Goal: Task Accomplishment & Management: Manage account settings

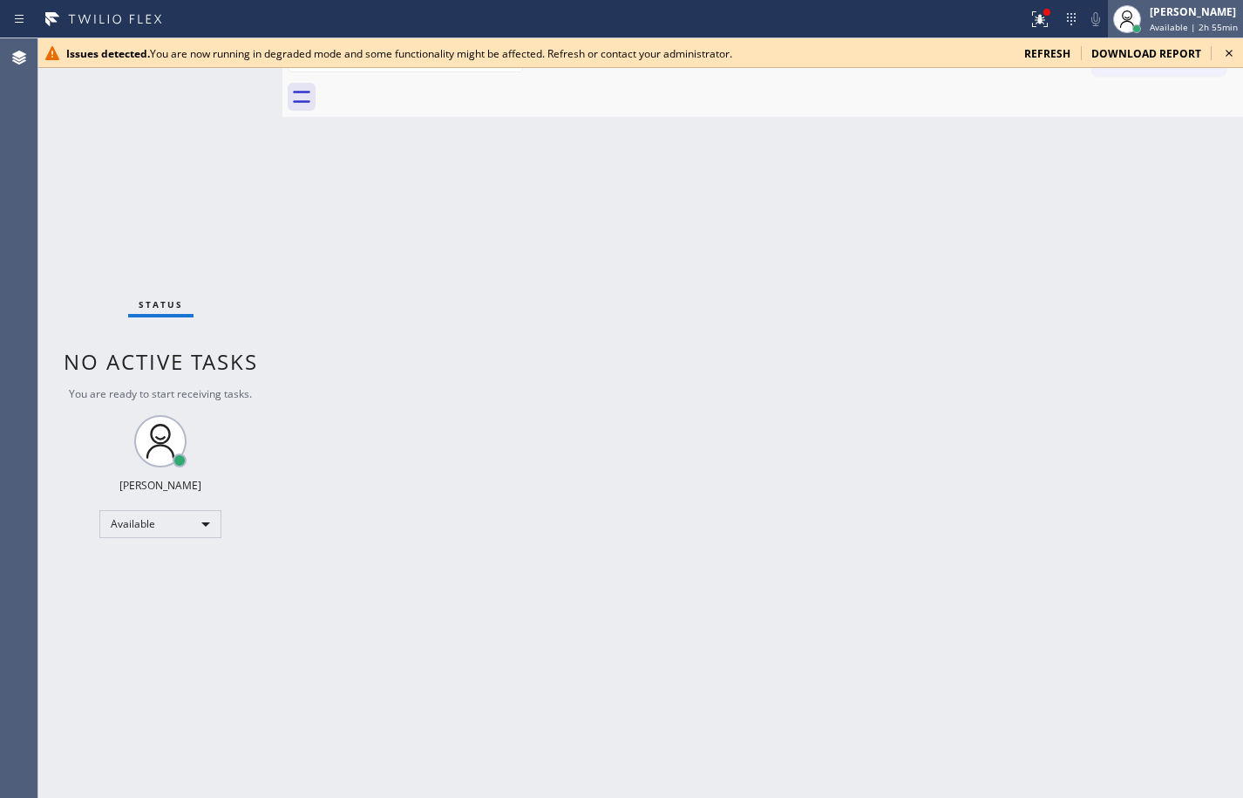
click at [1180, 31] on span "Available | 2h 55min" at bounding box center [1194, 27] width 88 height 12
drag, startPoint x: 1153, startPoint y: 5, endPoint x: 1155, endPoint y: 40, distance: 34.9
click at [1153, 5] on div "[PERSON_NAME]" at bounding box center [1194, 11] width 88 height 15
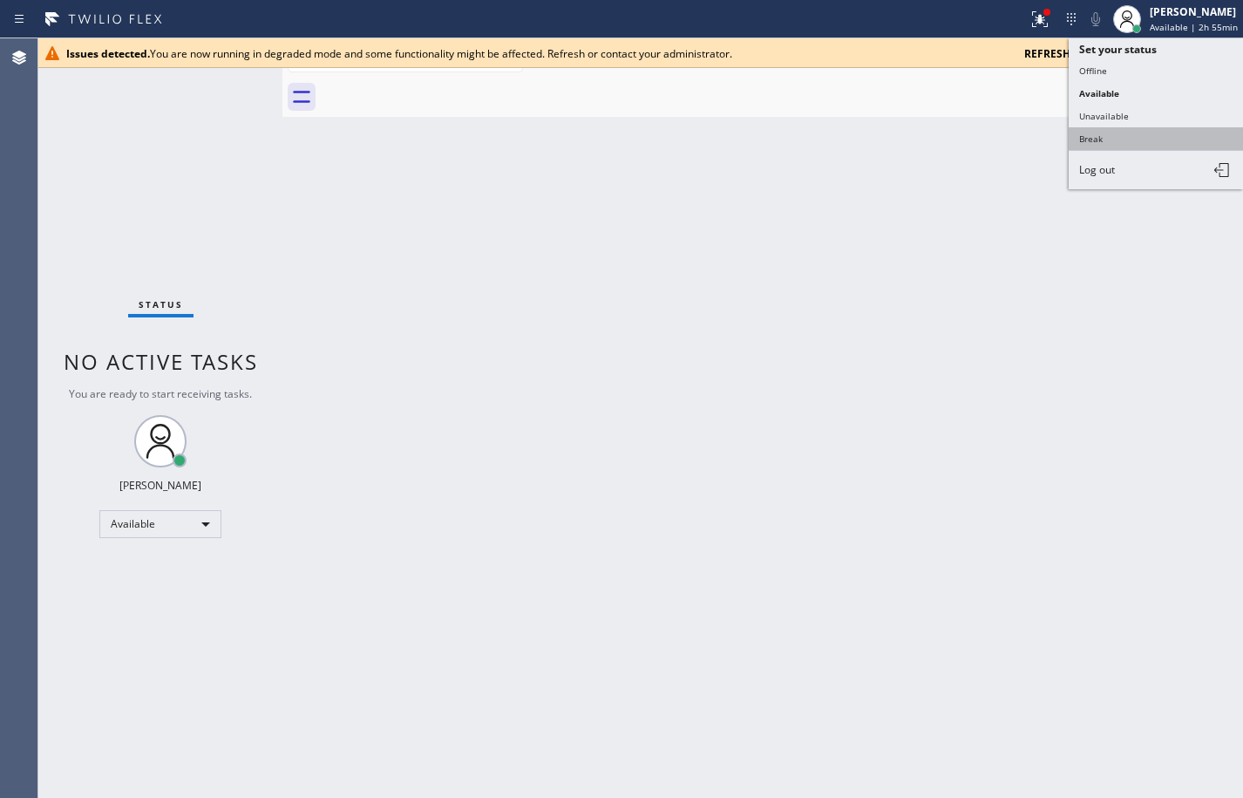
click at [1134, 132] on button "Break" at bounding box center [1156, 138] width 174 height 23
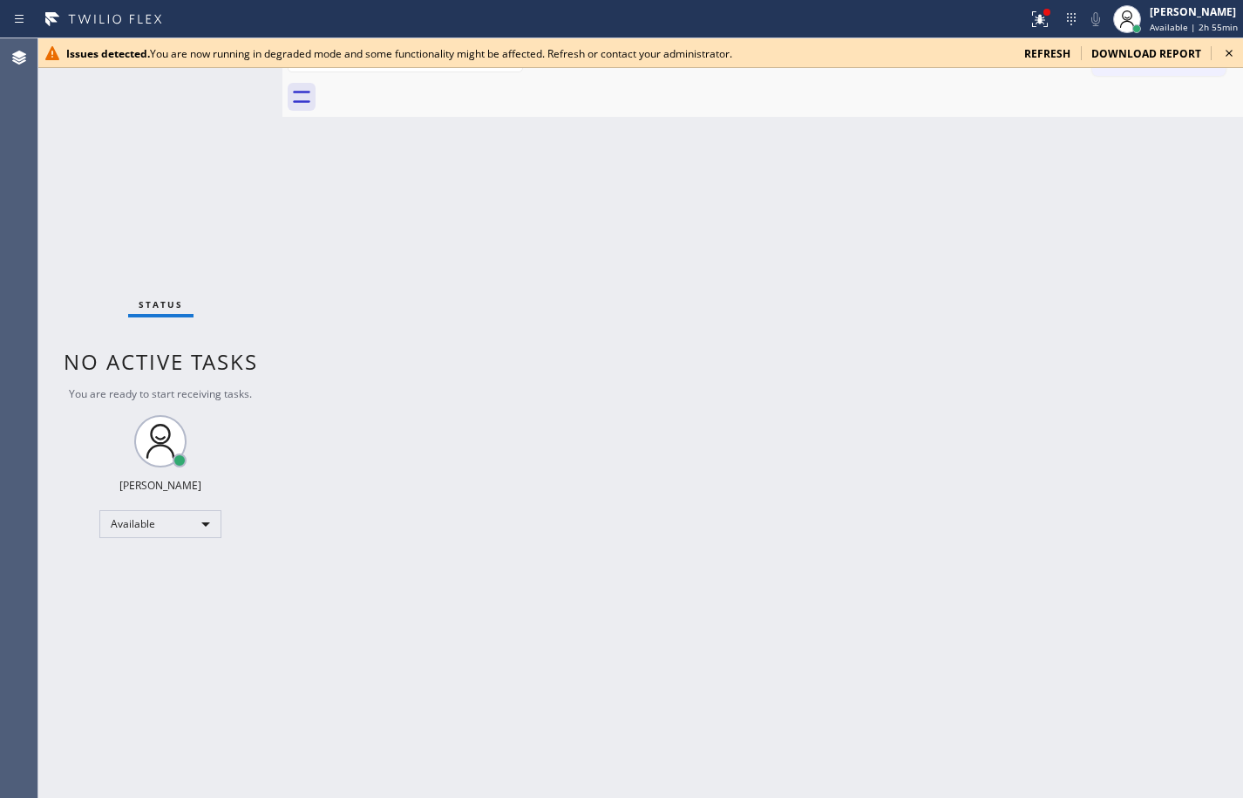
click at [1052, 58] on span "refresh" at bounding box center [1047, 53] width 46 height 15
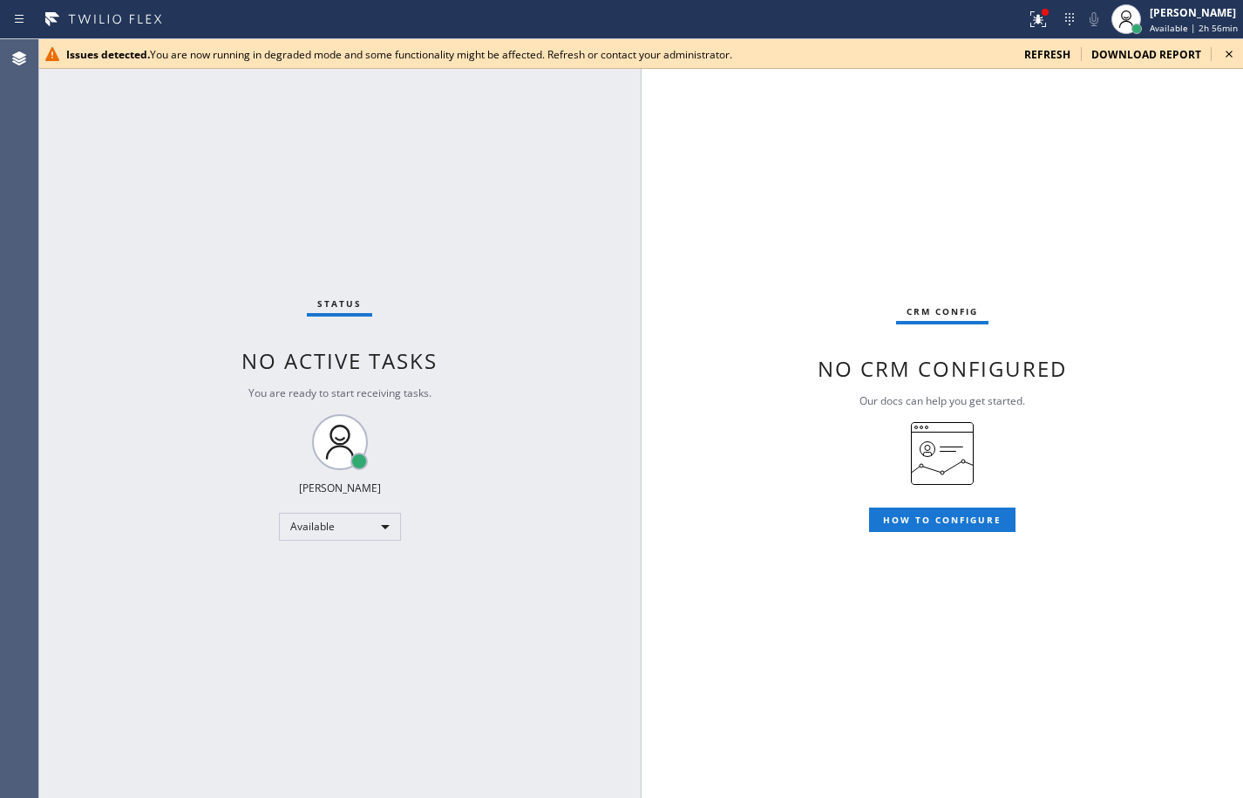
click at [1046, 56] on span "refresh" at bounding box center [1047, 54] width 46 height 15
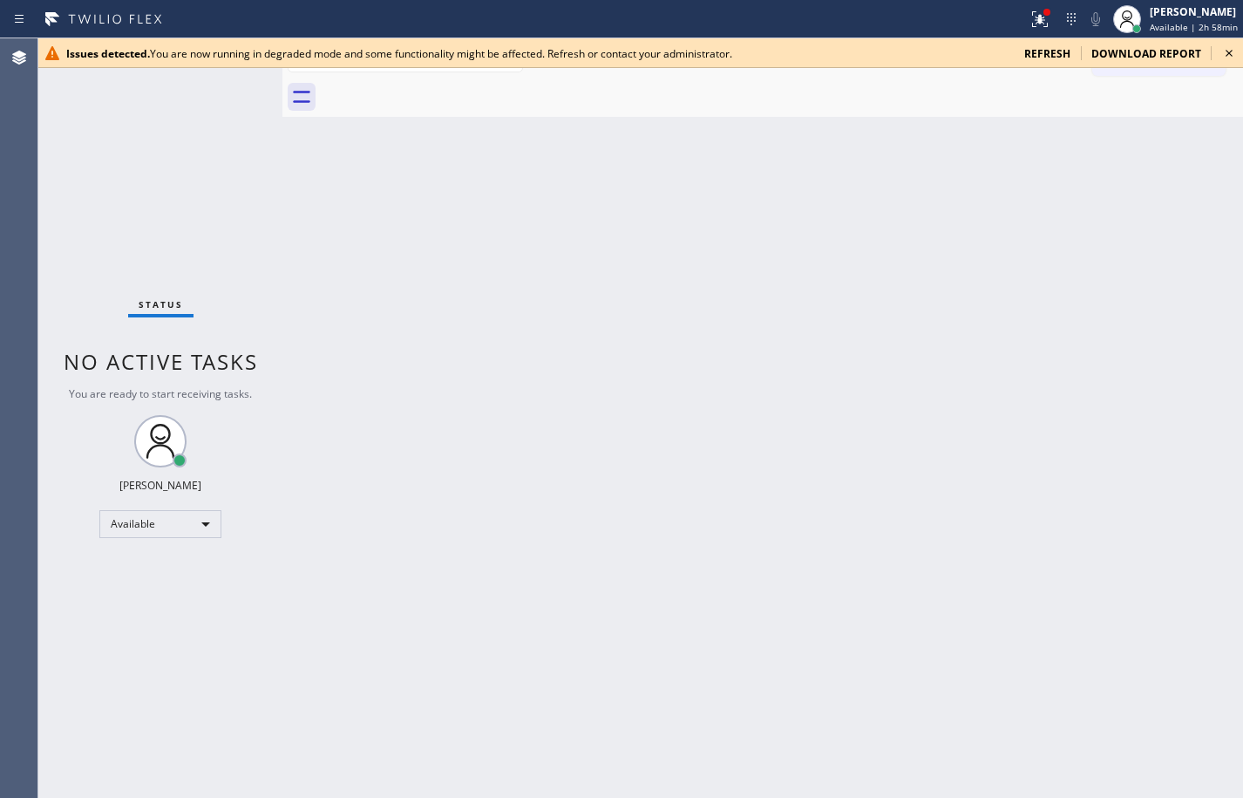
click at [1046, 56] on span "refresh" at bounding box center [1047, 53] width 46 height 15
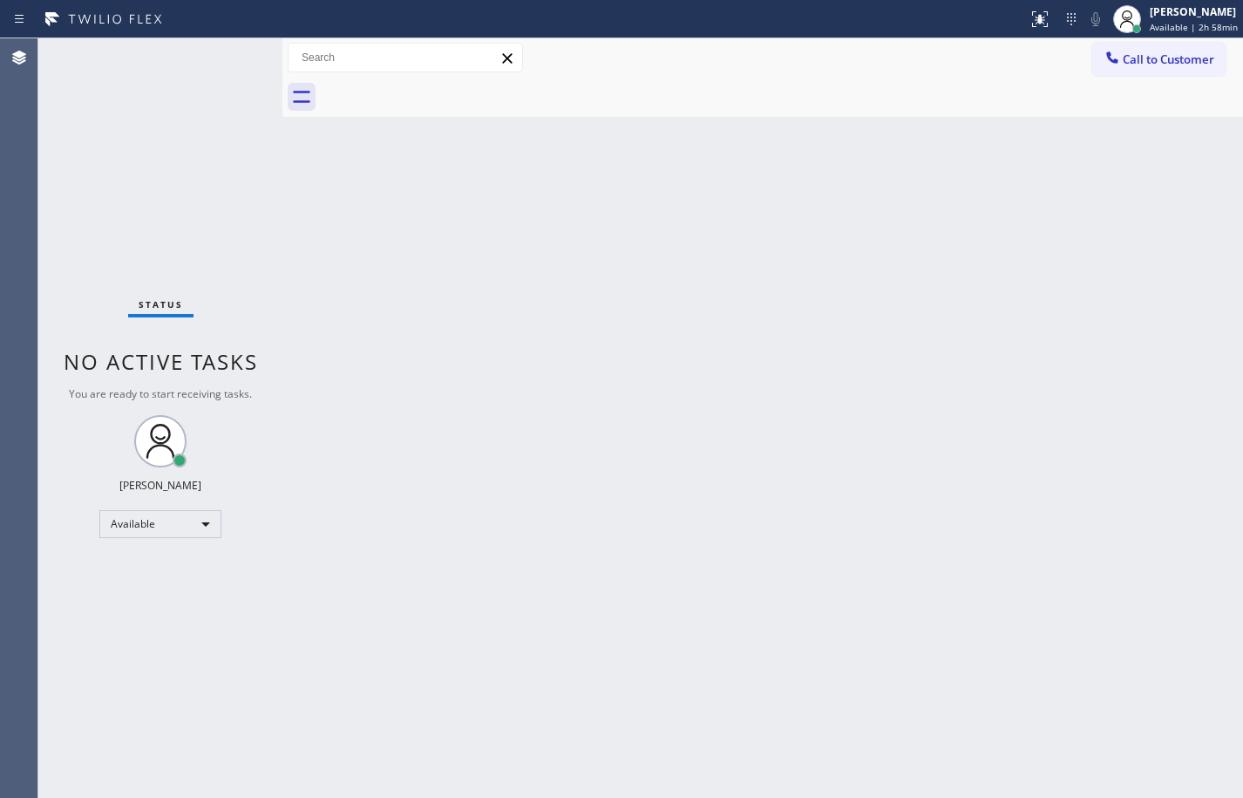
click at [1175, 160] on div "Back to Dashboard Change Sender ID Customers Technicians Select a contact Outbo…" at bounding box center [762, 417] width 961 height 759
click at [1200, 30] on span "Available | 3h 22min" at bounding box center [1194, 27] width 88 height 12
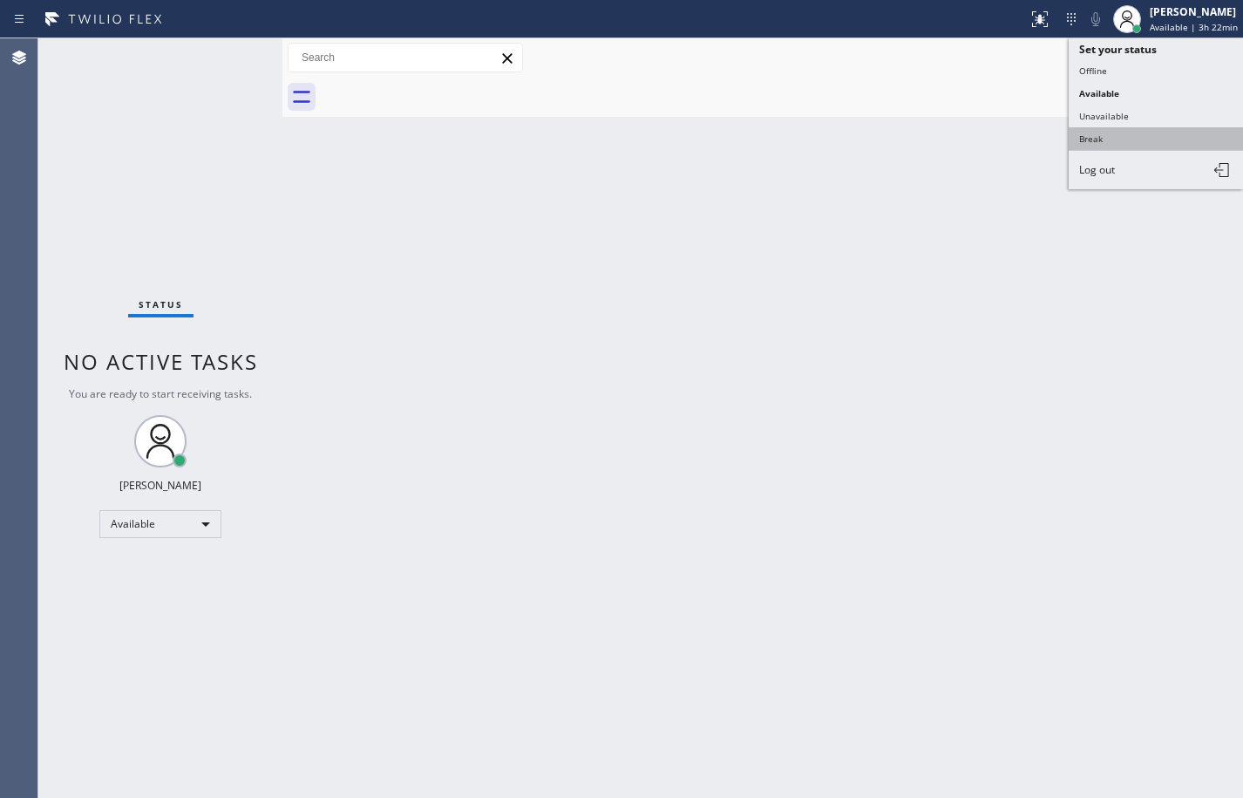
click at [1168, 140] on button "Break" at bounding box center [1156, 138] width 174 height 23
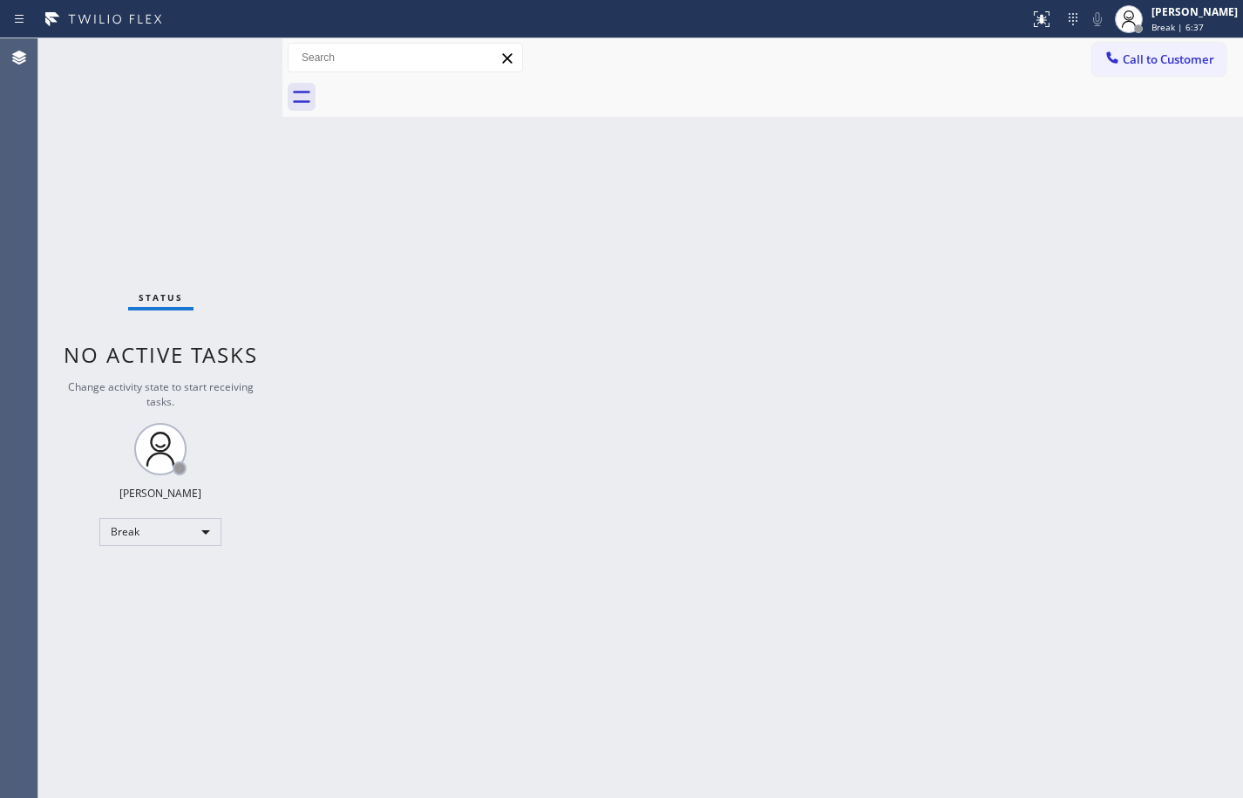
click at [184, 177] on div "Status No active tasks Change activity state to start receiving tasks. Sean Lou…" at bounding box center [160, 417] width 244 height 759
click at [1207, 493] on div "Back to Dashboard Change Sender ID Customers Technicians Select a contact Outbo…" at bounding box center [762, 417] width 961 height 759
click at [704, 724] on div "Back to Dashboard Change Sender ID Customers Technicians Select a contact Outbo…" at bounding box center [762, 417] width 961 height 759
click at [1188, 20] on div "Sean Louis Atanoza Break | 28:51" at bounding box center [1195, 18] width 95 height 31
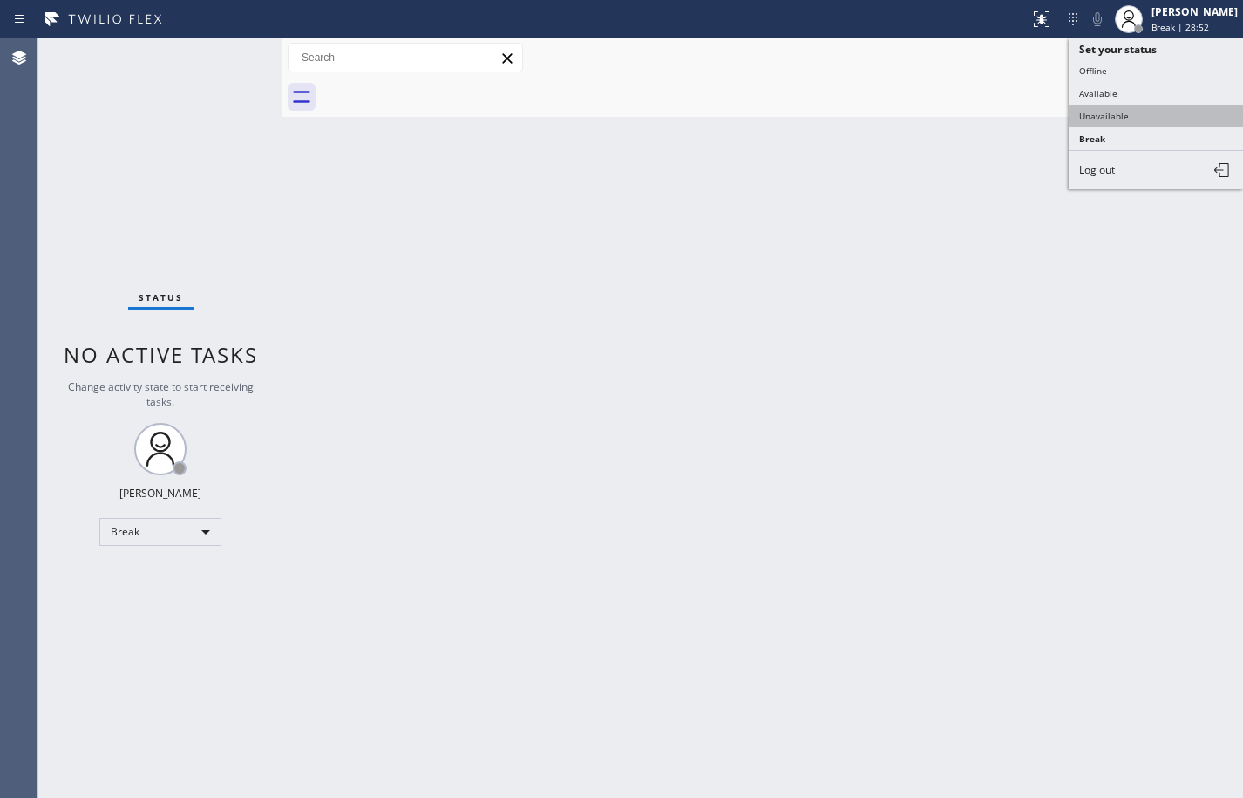
click at [1146, 116] on button "Unavailable" at bounding box center [1156, 116] width 174 height 23
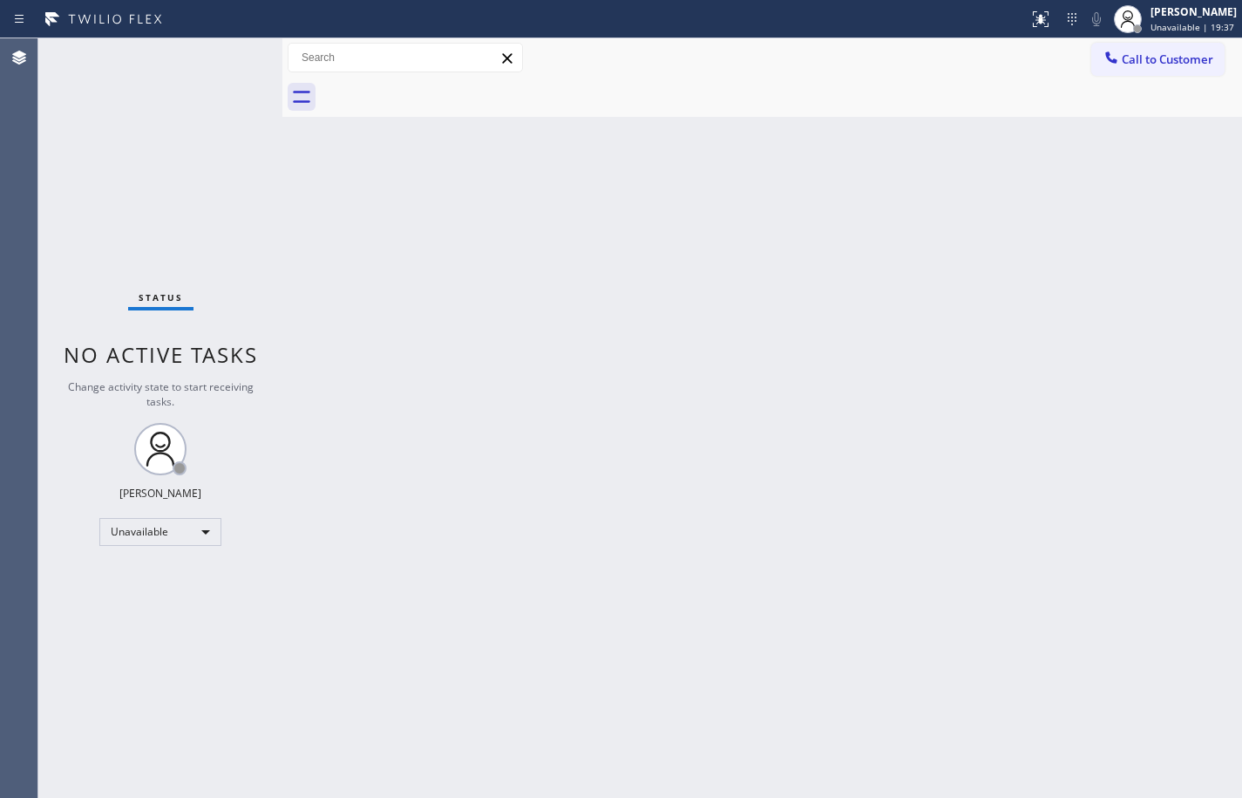
drag, startPoint x: 1180, startPoint y: 132, endPoint x: 1184, endPoint y: 92, distance: 40.3
click at [1182, 126] on div "Back to Dashboard Change Sender ID Customers Technicians Select a contact Outbo…" at bounding box center [762, 417] width 960 height 759
click at [1180, 23] on span "Unavailable | 19:38" at bounding box center [1193, 27] width 84 height 12
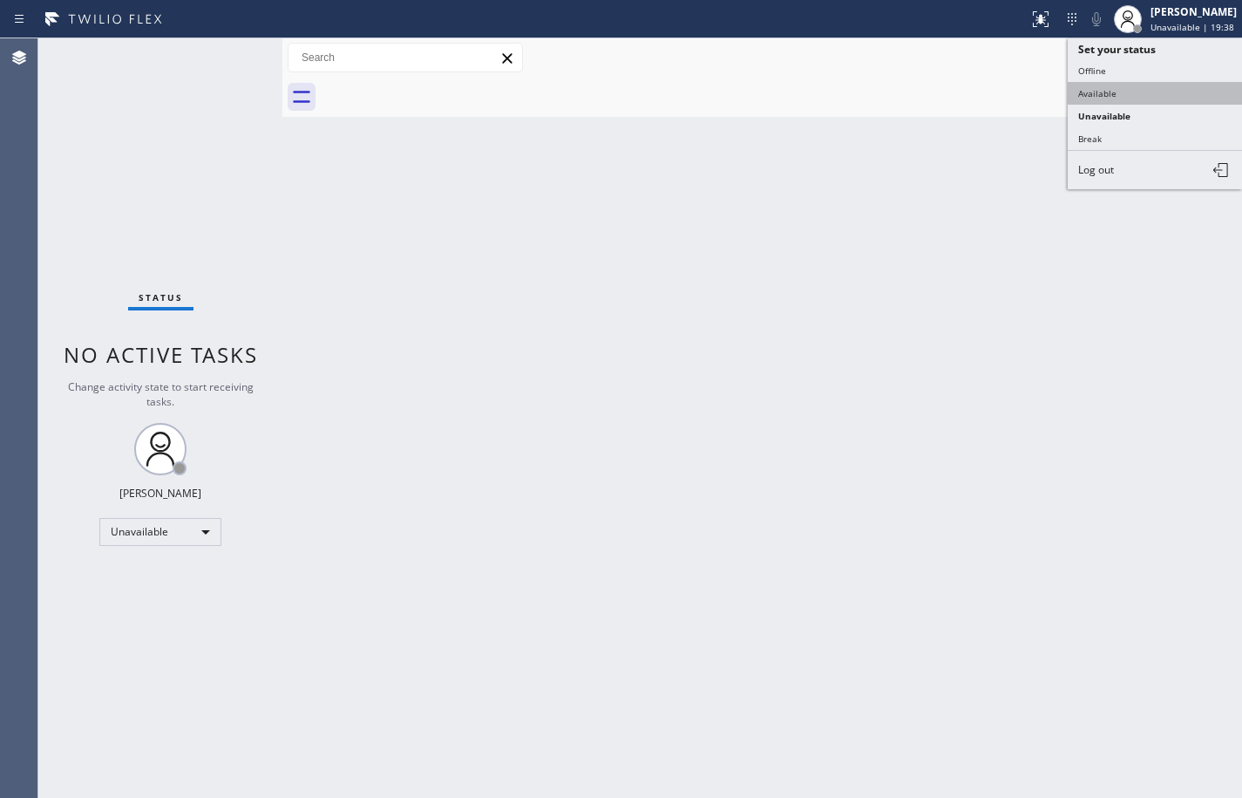
click at [1132, 99] on button "Available" at bounding box center [1155, 93] width 174 height 23
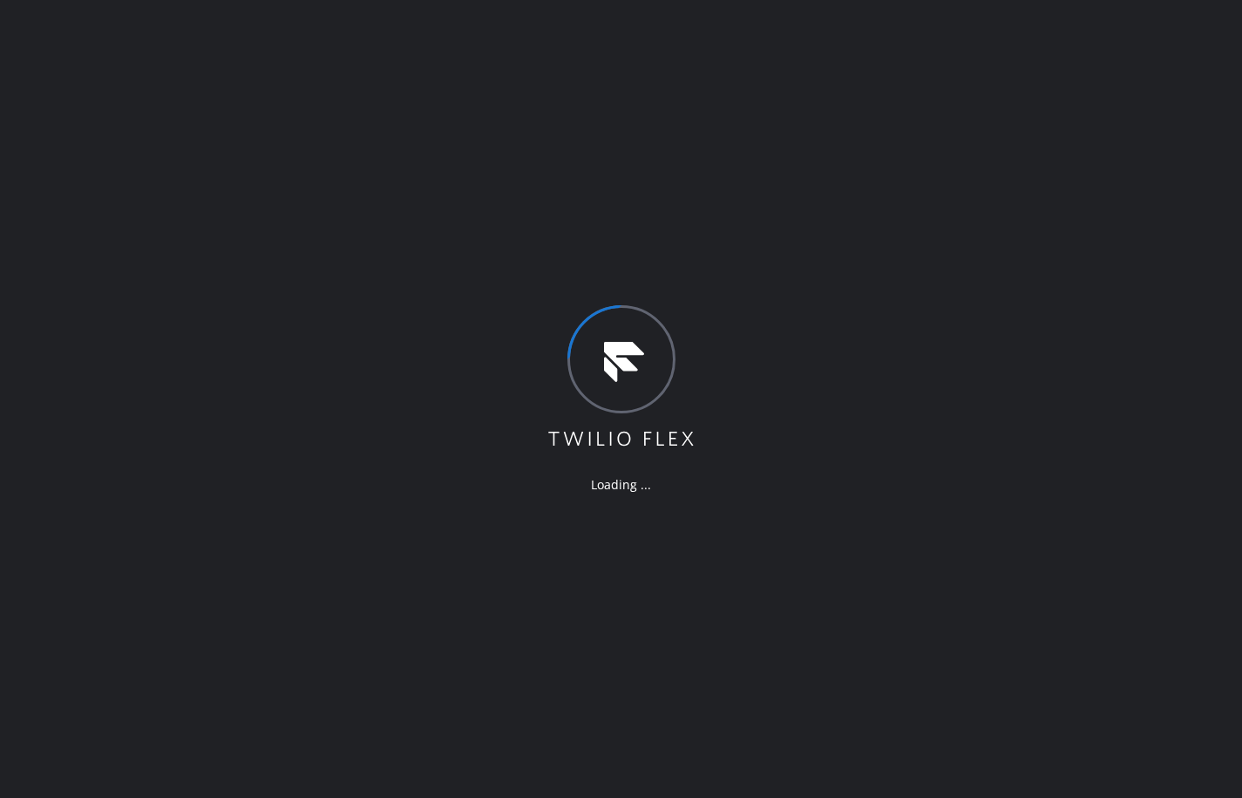
click at [104, 273] on div "Loading ..." at bounding box center [621, 399] width 1242 height 798
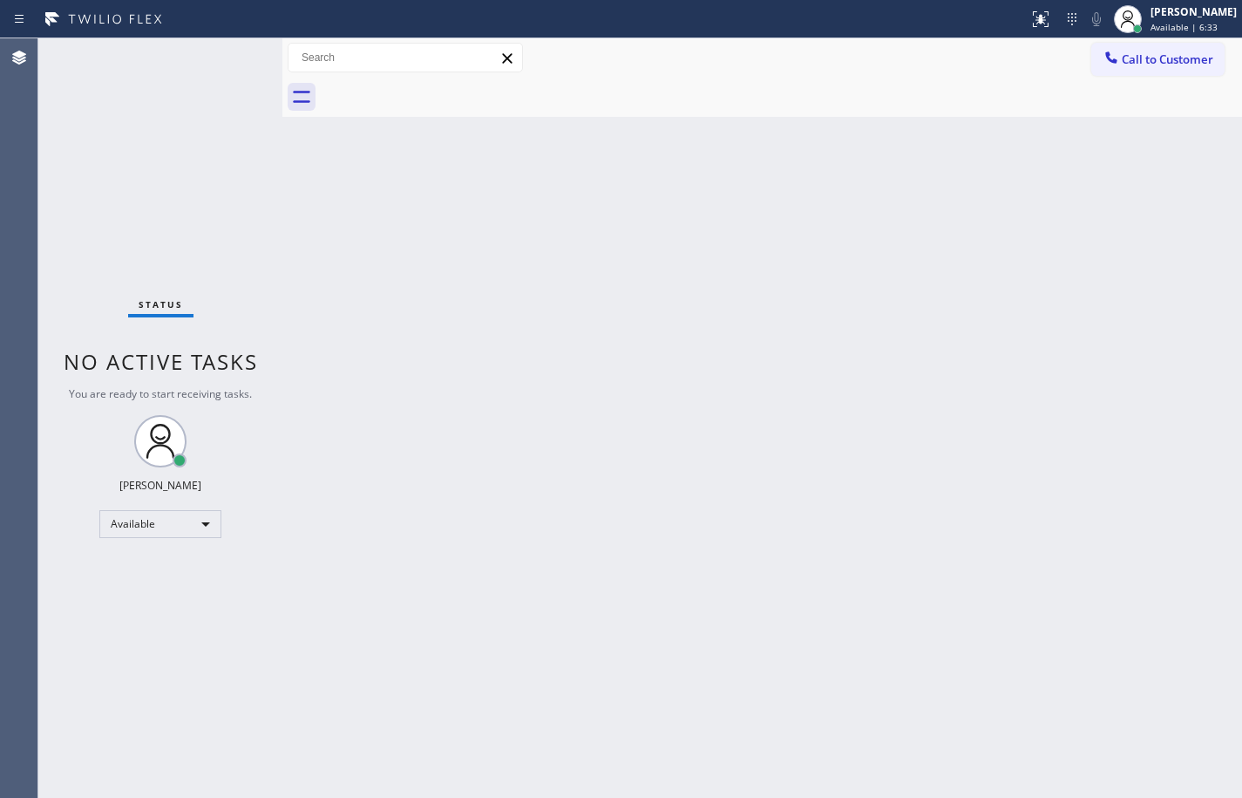
click at [1165, 328] on div "Back to Dashboard Change Sender ID Customers Technicians Select a contact Outbo…" at bounding box center [762, 417] width 960 height 759
click at [1210, 14] on div "[PERSON_NAME]" at bounding box center [1194, 11] width 86 height 15
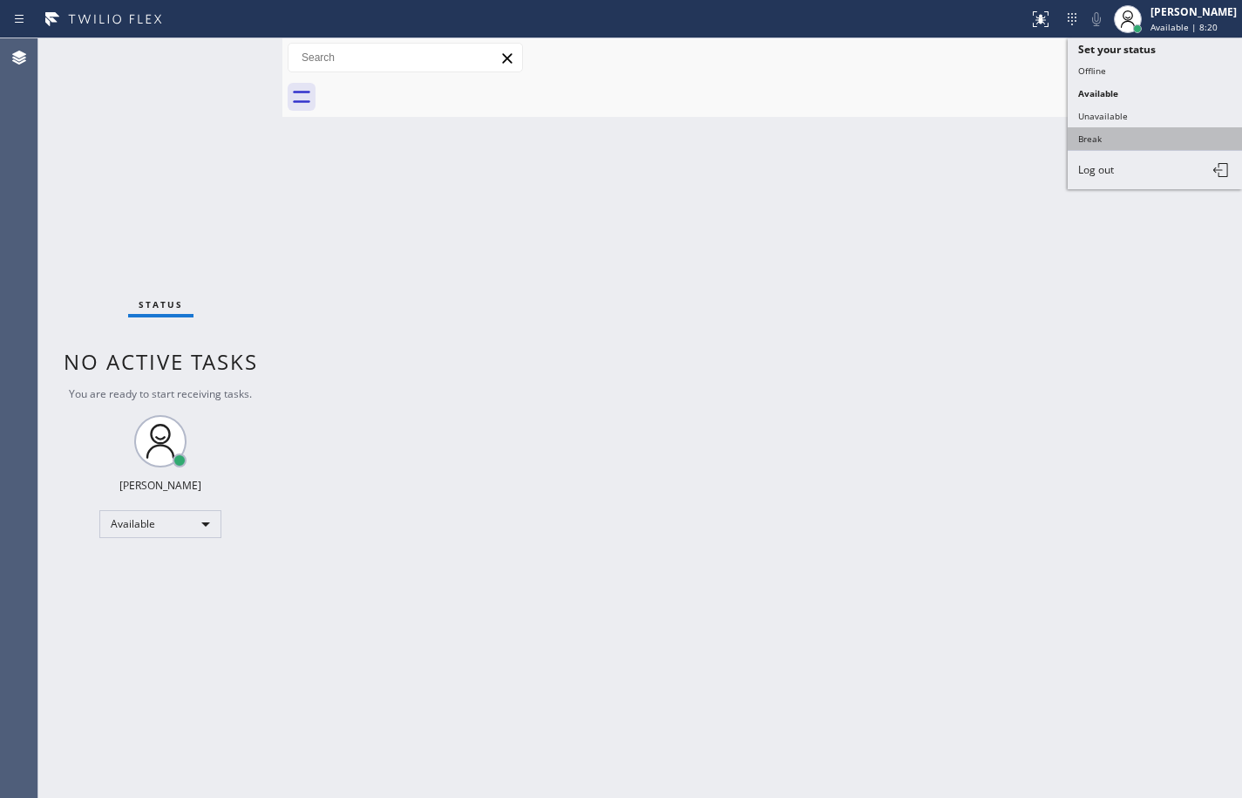
click at [1158, 137] on button "Break" at bounding box center [1155, 138] width 174 height 23
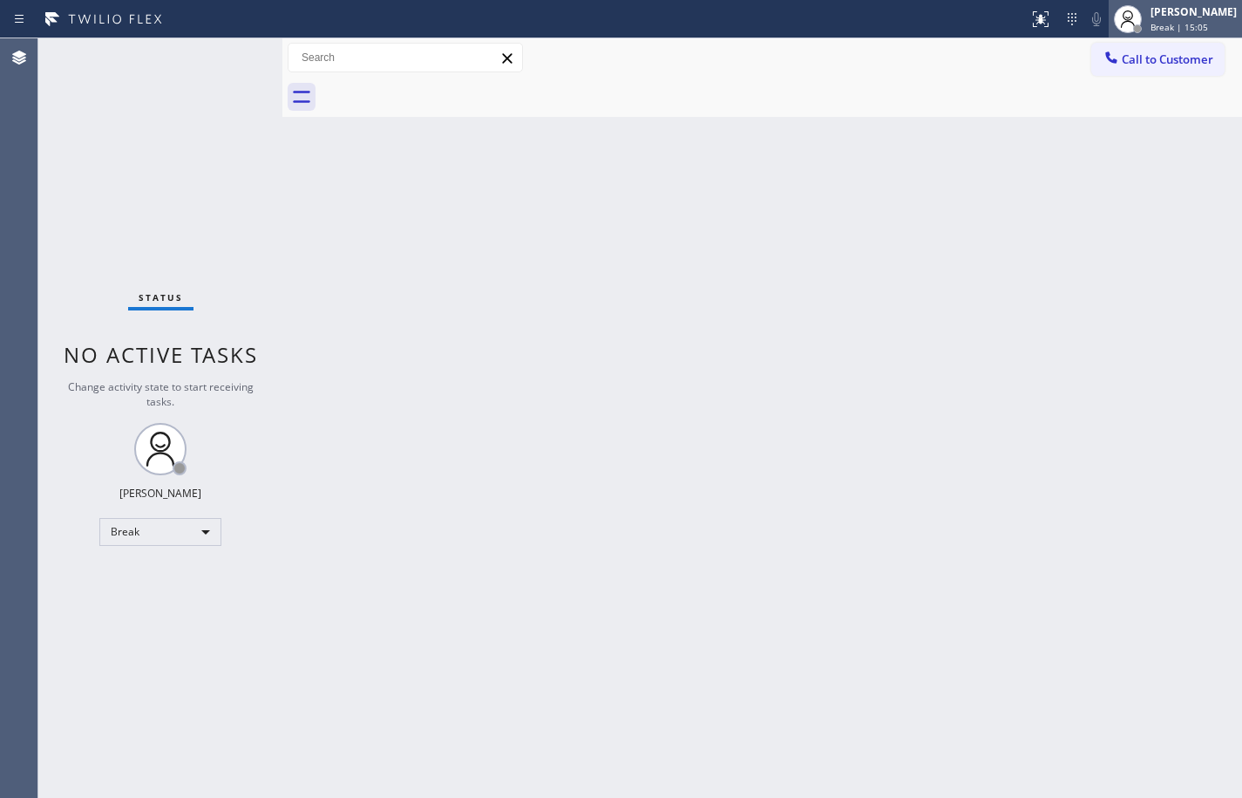
click at [1230, 24] on div "Break | 15:05" at bounding box center [1194, 27] width 86 height 12
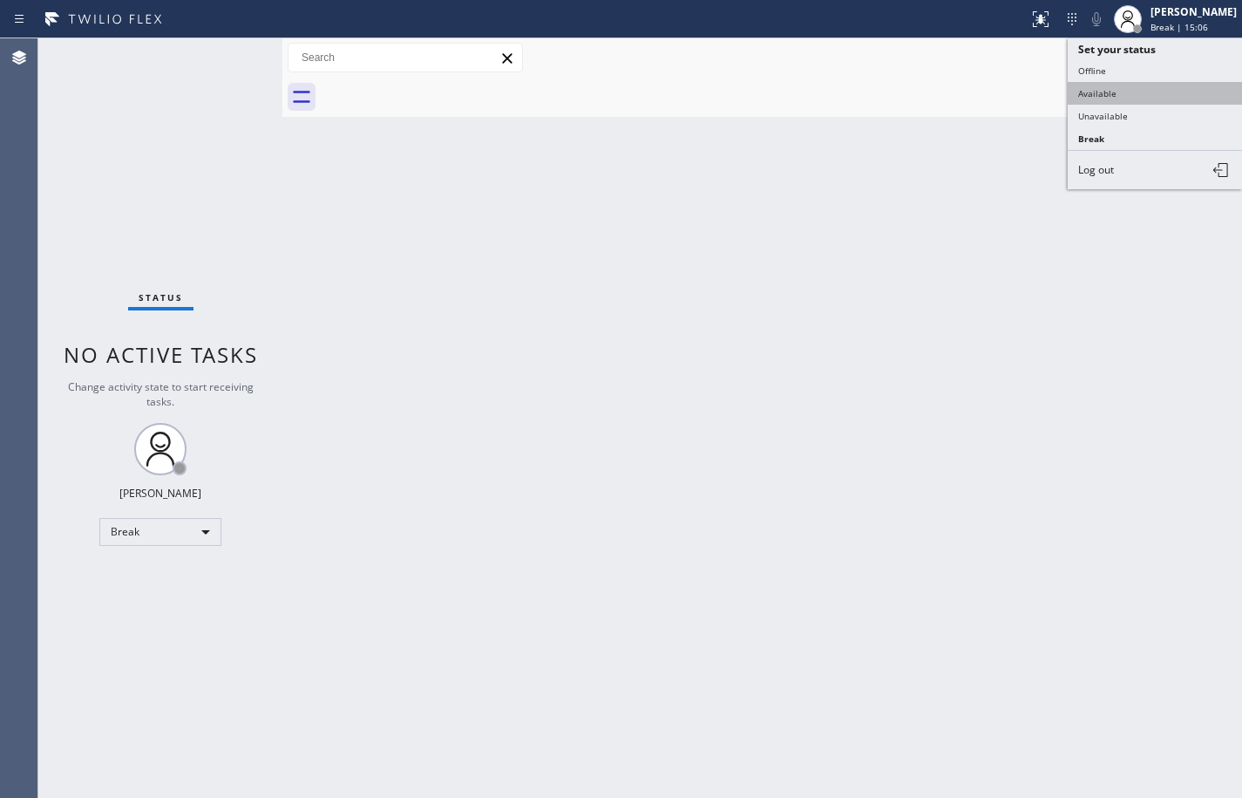
click at [1180, 90] on button "Available" at bounding box center [1155, 93] width 174 height 23
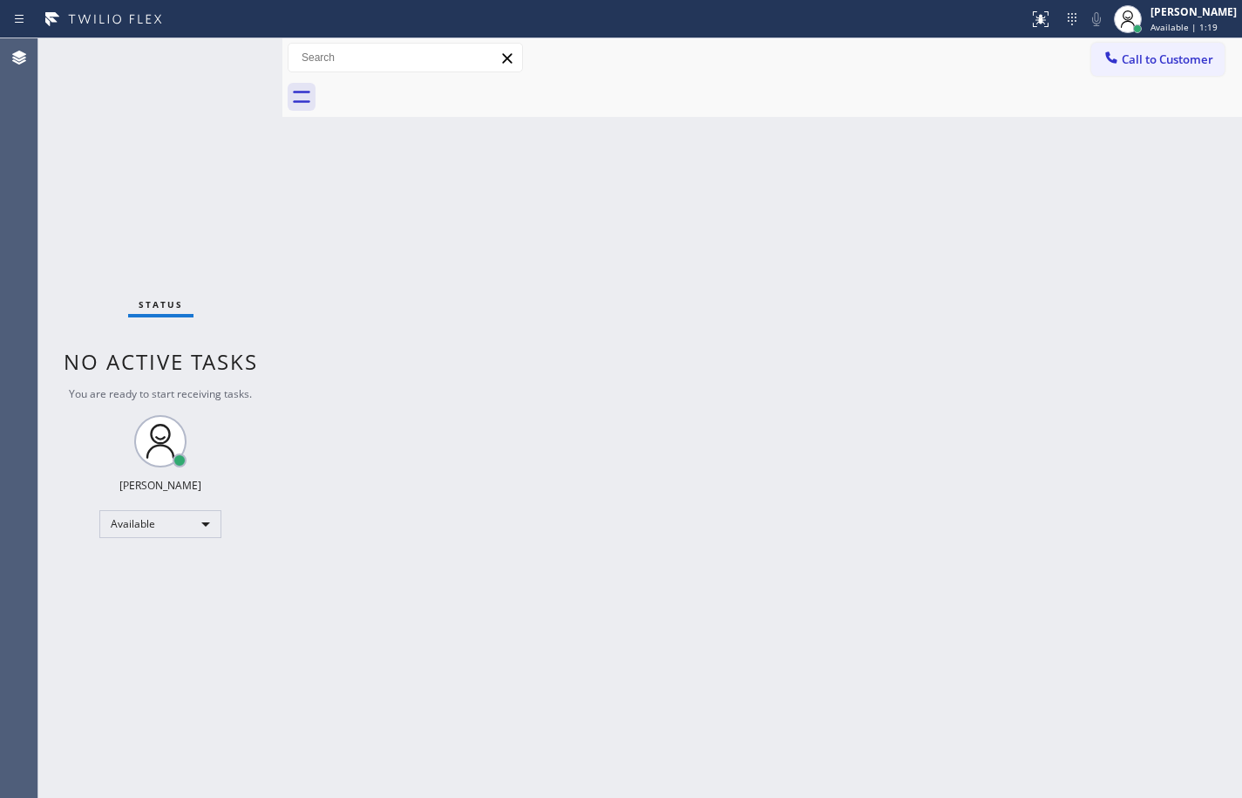
click at [1200, 239] on div "Back to Dashboard Change Sender ID Customers Technicians Select a contact Outbo…" at bounding box center [762, 417] width 960 height 759
click at [55, 191] on div "Status No active tasks You are ready to start receiving tasks. [PERSON_NAME] Av…" at bounding box center [160, 417] width 244 height 759
click at [811, 285] on div "Back to Dashboard Change Sender ID Customers Technicians Select a contact Outbo…" at bounding box center [762, 417] width 960 height 759
click at [1179, 381] on div "Back to Dashboard Change Sender ID Customers Technicians Select a contact Outbo…" at bounding box center [762, 417] width 960 height 759
click at [1183, 281] on div "Back to Dashboard Change Sender ID Customers Technicians Select a contact Outbo…" at bounding box center [762, 417] width 960 height 759
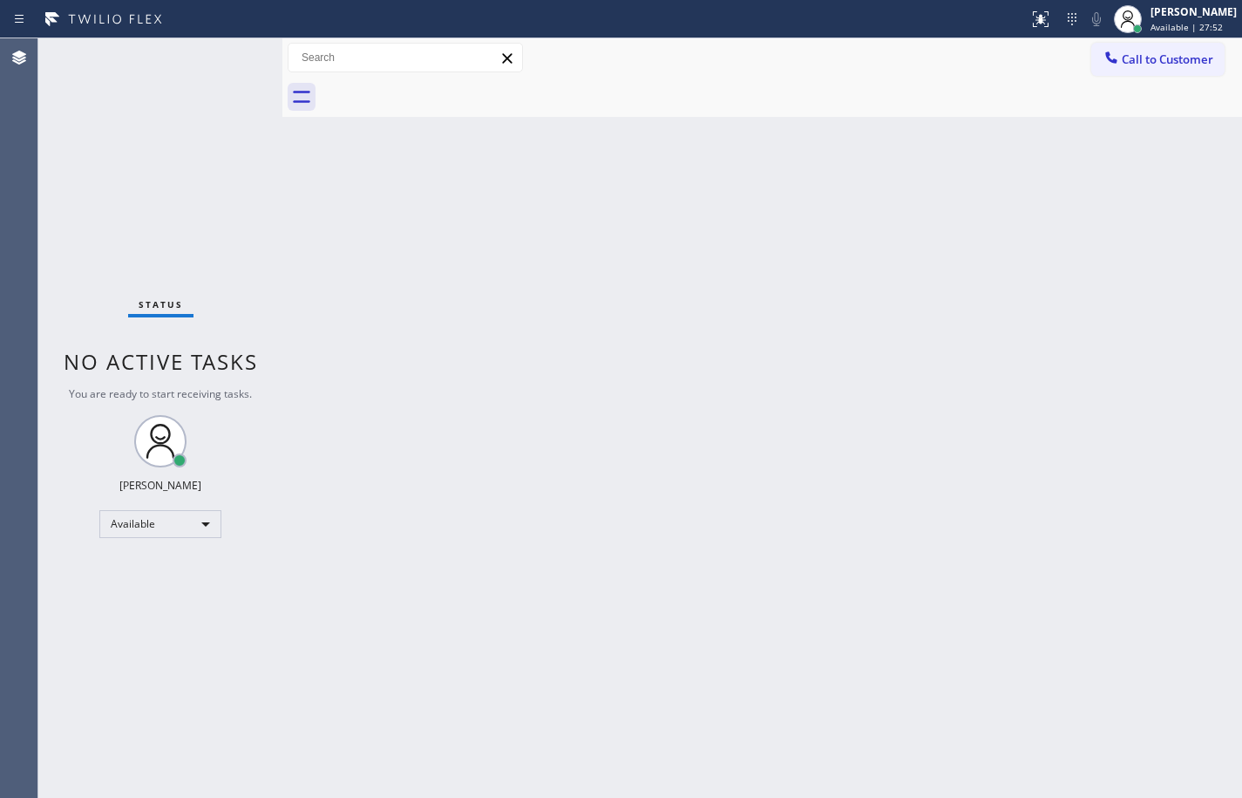
click at [751, 211] on div "Back to Dashboard Change Sender ID Customers Technicians Select a contact Outbo…" at bounding box center [762, 417] width 960 height 759
click at [1230, 256] on div "Back to Dashboard Change Sender ID Customers Technicians Select a contact Outbo…" at bounding box center [762, 417] width 960 height 759
click at [891, 514] on div "Back to Dashboard Change Sender ID Customers Technicians Select a contact Outbo…" at bounding box center [762, 417] width 960 height 759
click at [1192, 402] on div "Back to Dashboard Change Sender ID Customers Technicians Select a contact Outbo…" at bounding box center [762, 417] width 960 height 759
click at [1208, 18] on div "[PERSON_NAME]" at bounding box center [1194, 11] width 86 height 15
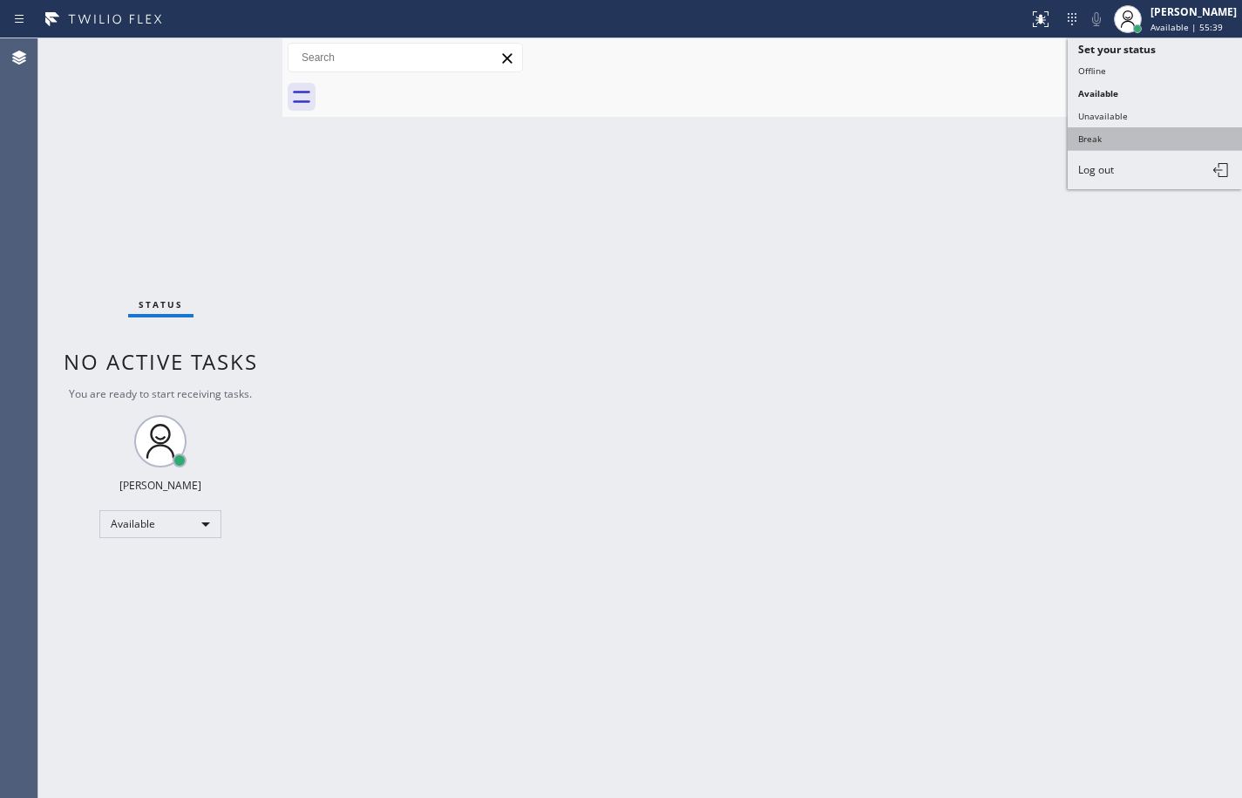
click at [1173, 144] on button "Break" at bounding box center [1155, 138] width 174 height 23
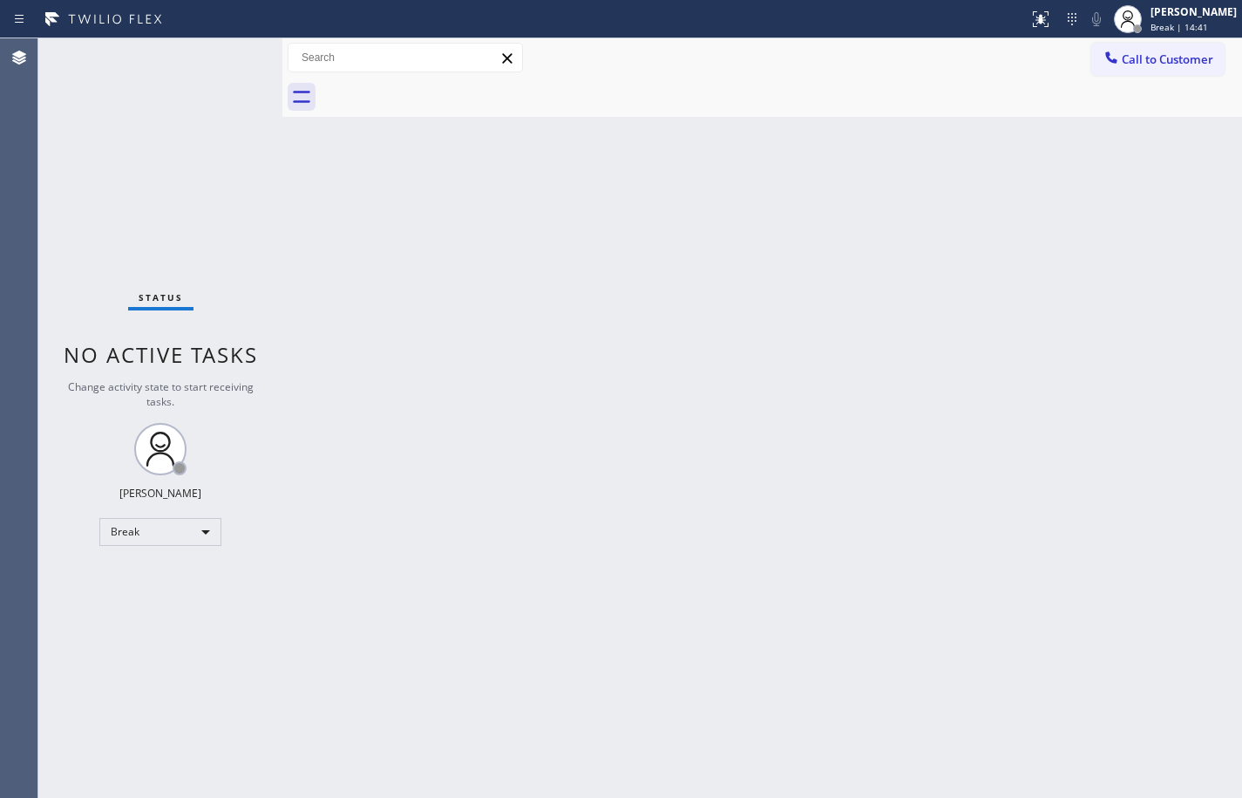
drag, startPoint x: 1183, startPoint y: 26, endPoint x: 1173, endPoint y: 65, distance: 39.5
click at [1183, 25] on span "Break | 14:41" at bounding box center [1180, 27] width 58 height 12
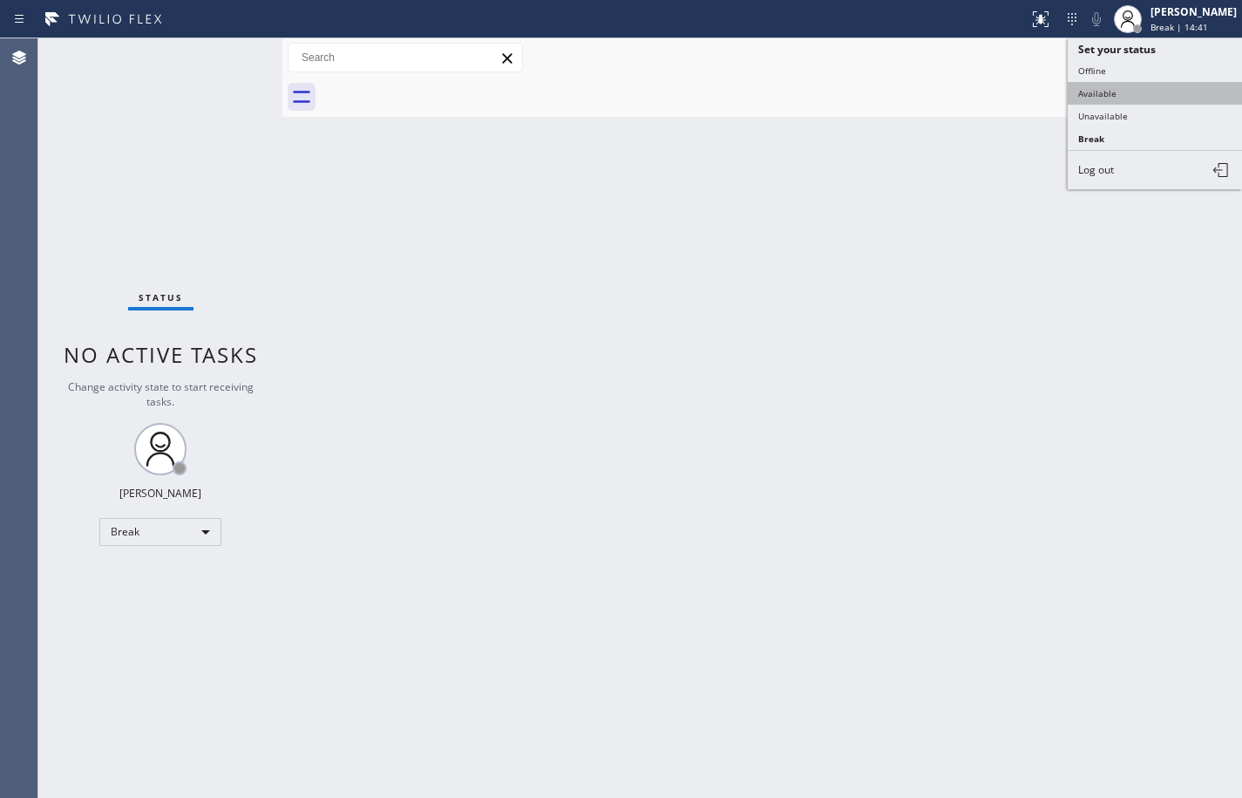
click at [1155, 100] on button "Available" at bounding box center [1155, 93] width 174 height 23
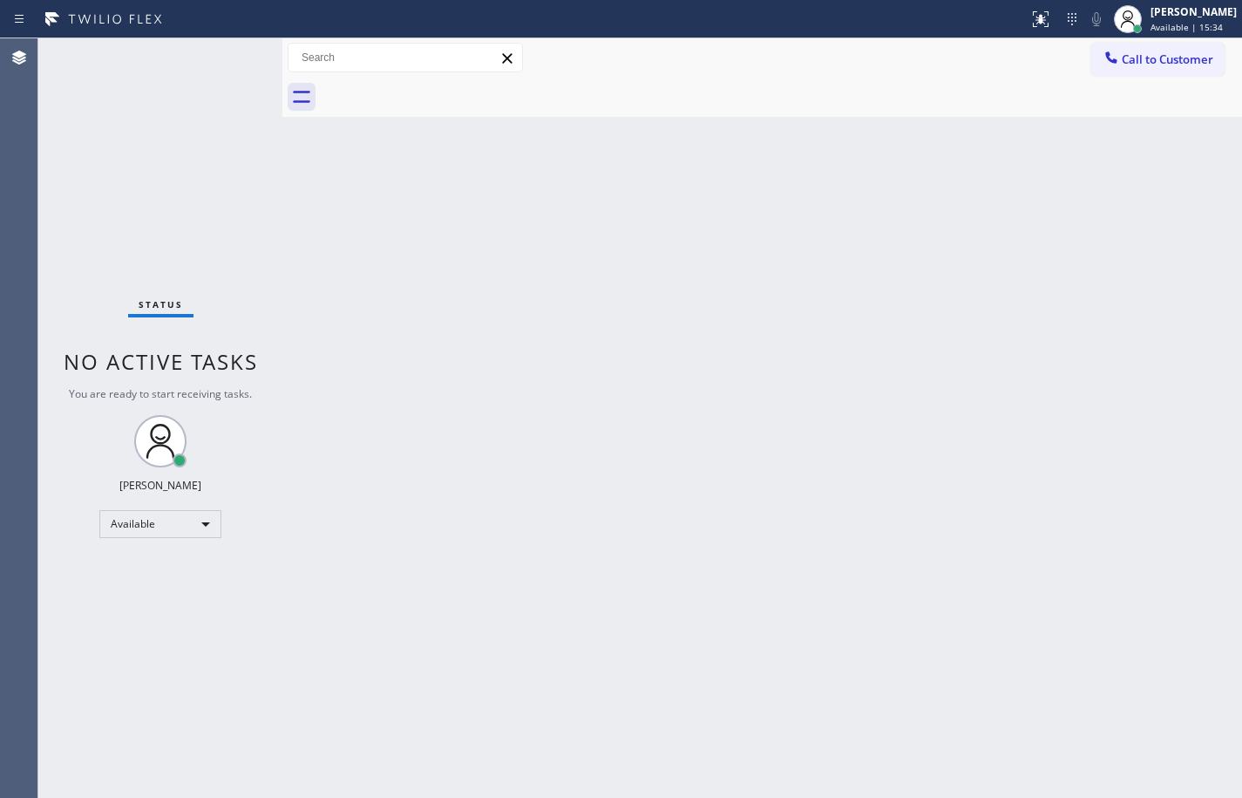
click at [1221, 323] on div "Back to Dashboard Change Sender ID Customers Technicians Select a contact Outbo…" at bounding box center [762, 417] width 960 height 759
click at [1213, 28] on span "Available | 1h 10min" at bounding box center [1193, 27] width 88 height 12
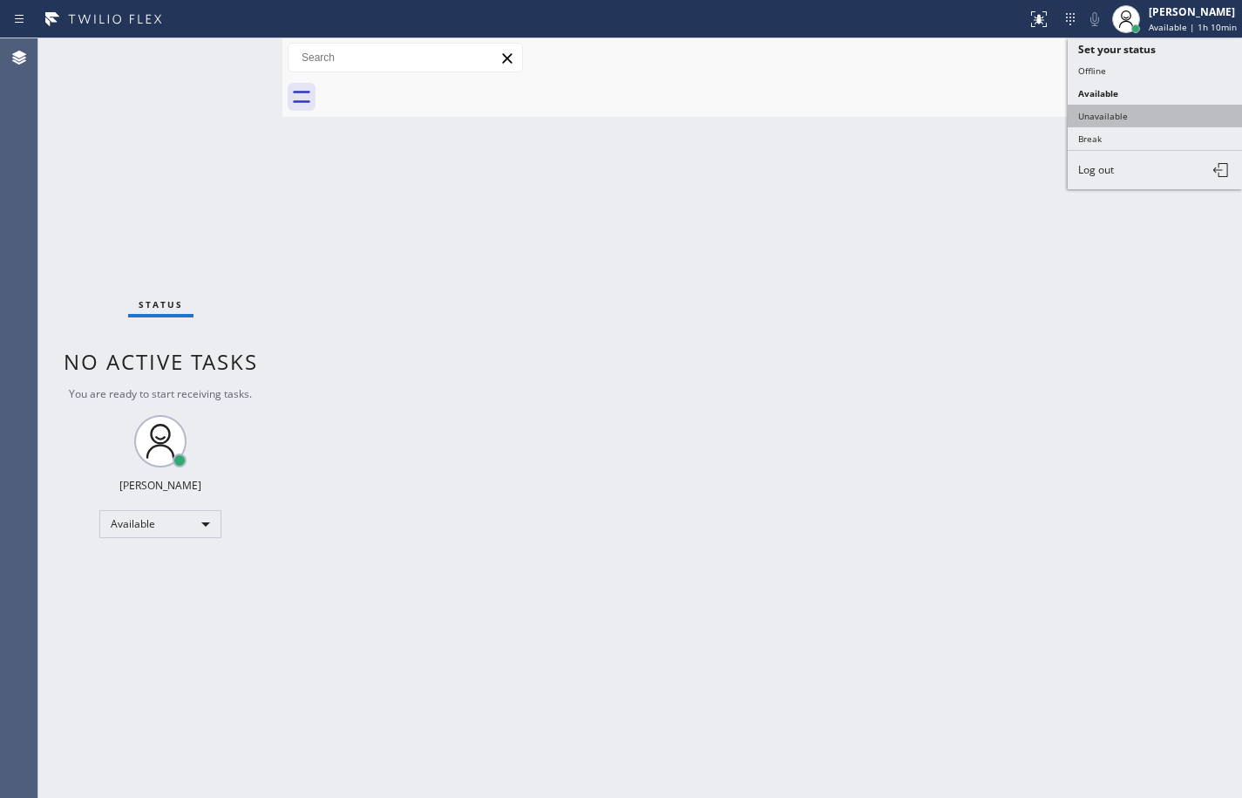
click at [1177, 119] on button "Unavailable" at bounding box center [1155, 116] width 174 height 23
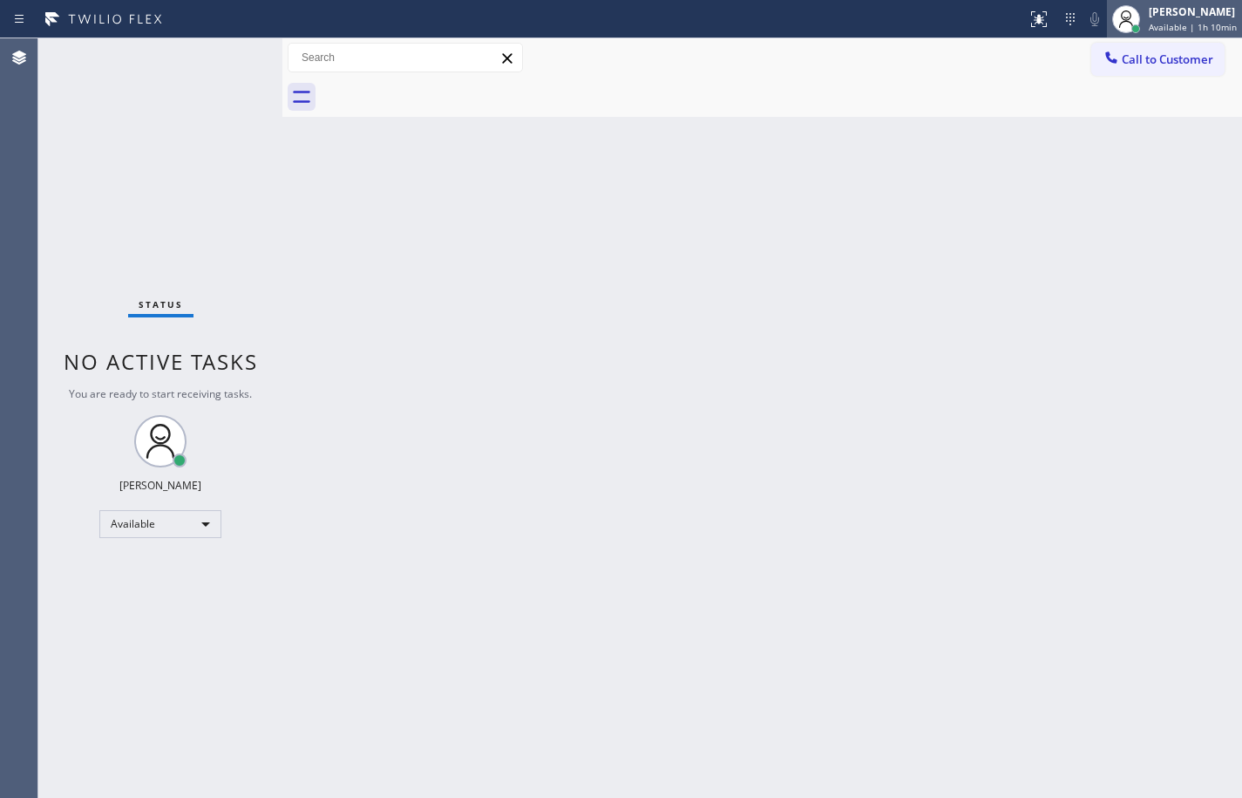
click at [1174, 31] on span "Available | 1h 10min" at bounding box center [1193, 27] width 88 height 12
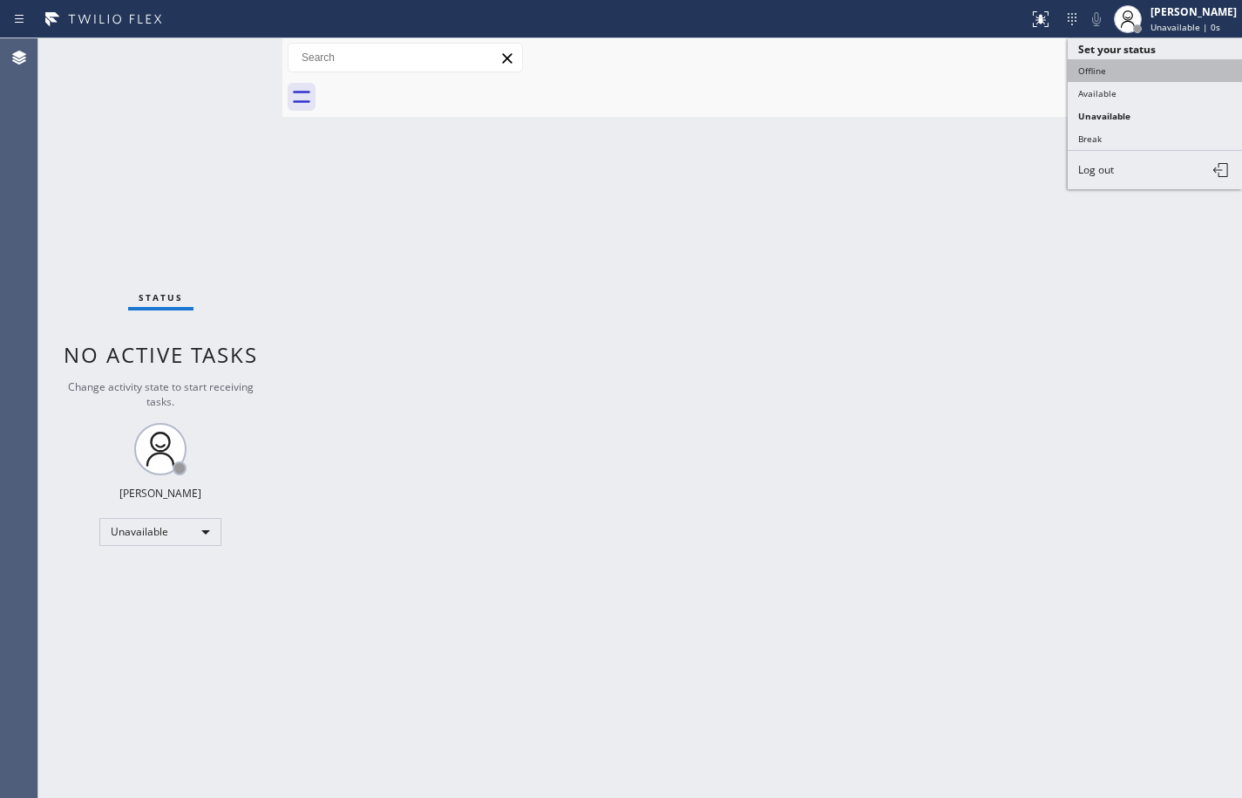
click at [1141, 64] on button "Offline" at bounding box center [1155, 70] width 174 height 23
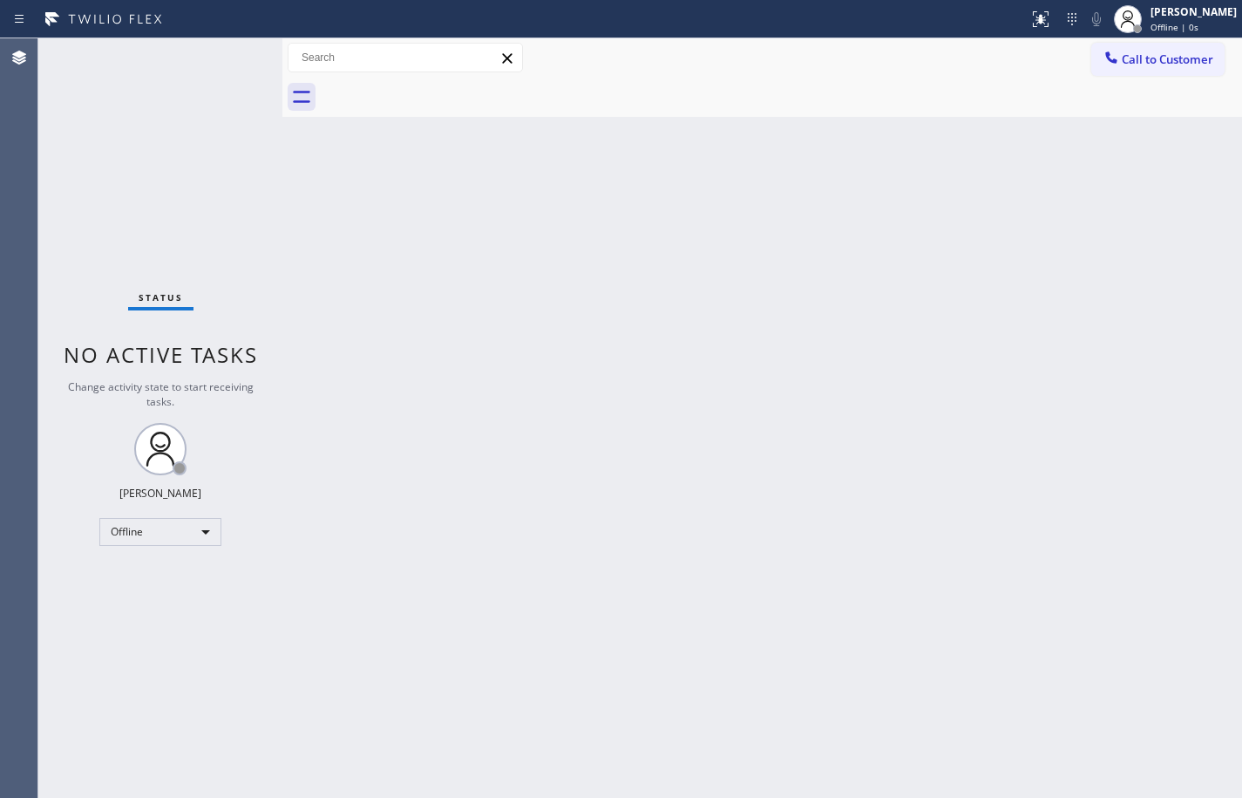
drag, startPoint x: 1191, startPoint y: 22, endPoint x: 1184, endPoint y: 64, distance: 42.4
click at [1191, 22] on div "Offline | 0s" at bounding box center [1194, 27] width 86 height 12
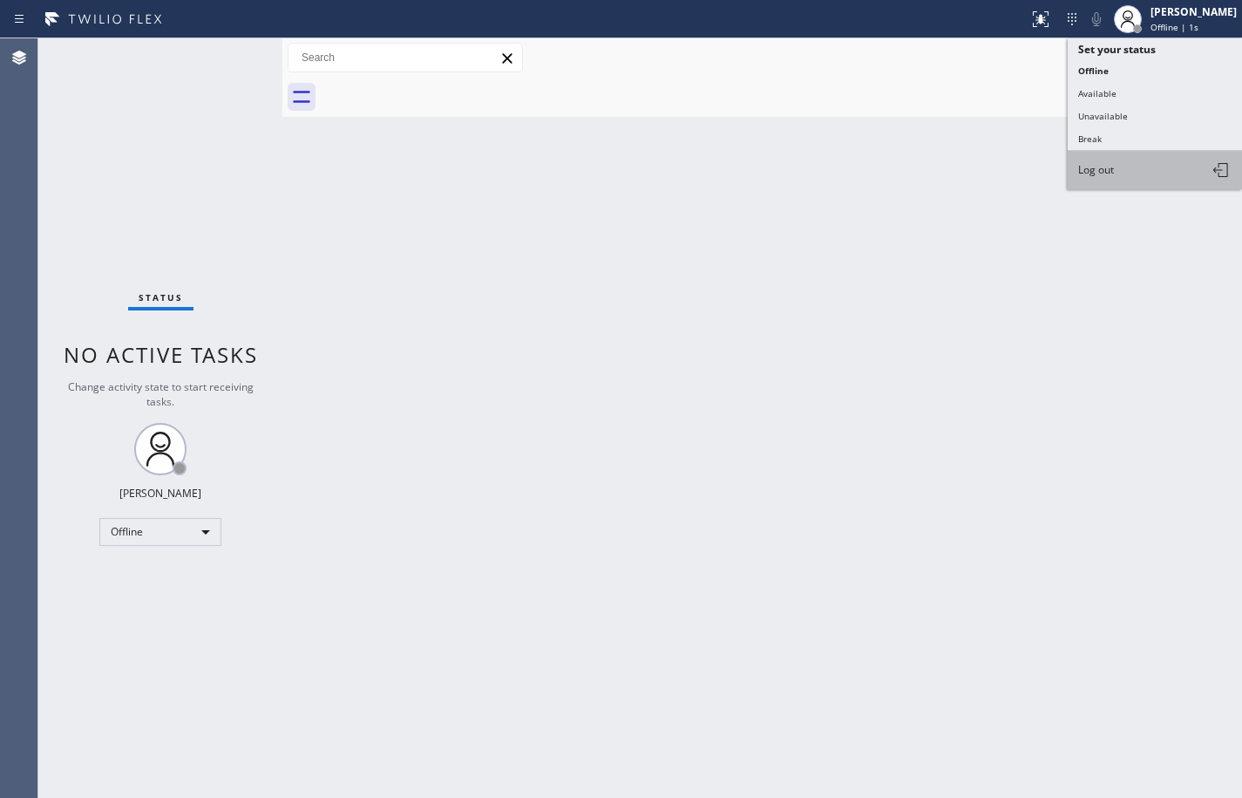
click at [1178, 162] on button "Log out" at bounding box center [1155, 170] width 174 height 38
